Goal: Task Accomplishment & Management: Use online tool/utility

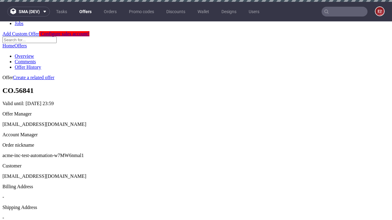
scroll to position [2, 0]
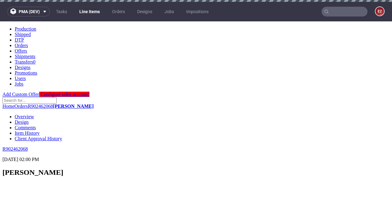
select select "accepted"
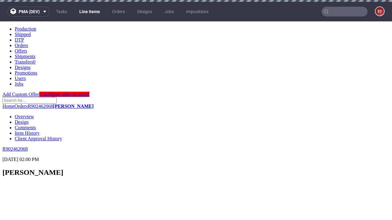
select select "received"
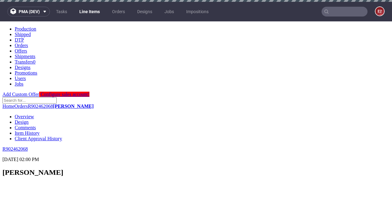
select select "accepted_dtp_issue_reprint"
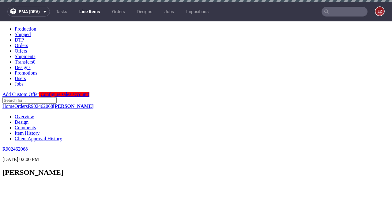
scroll to position [484, 0]
